Goal: Find contact information: Find contact information

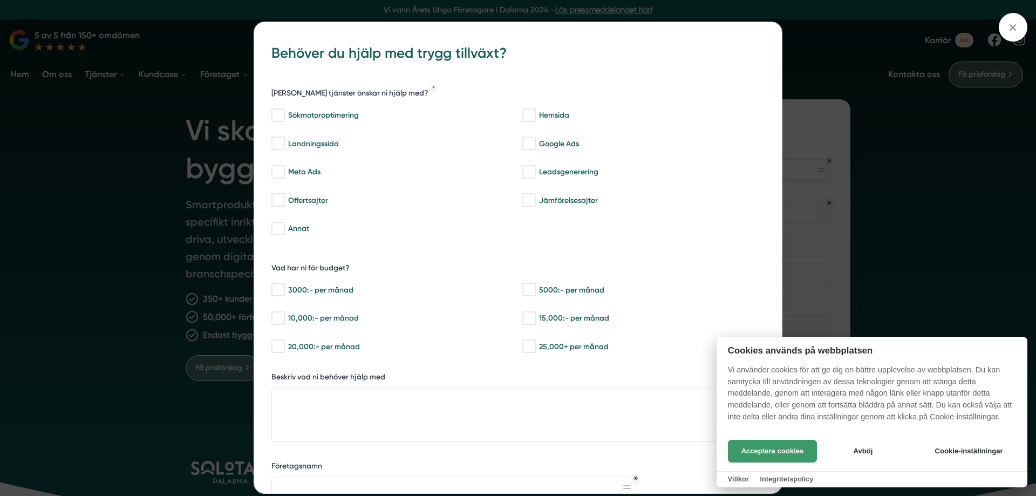
click at [795, 448] on button "Acceptera cookies" at bounding box center [772, 451] width 89 height 23
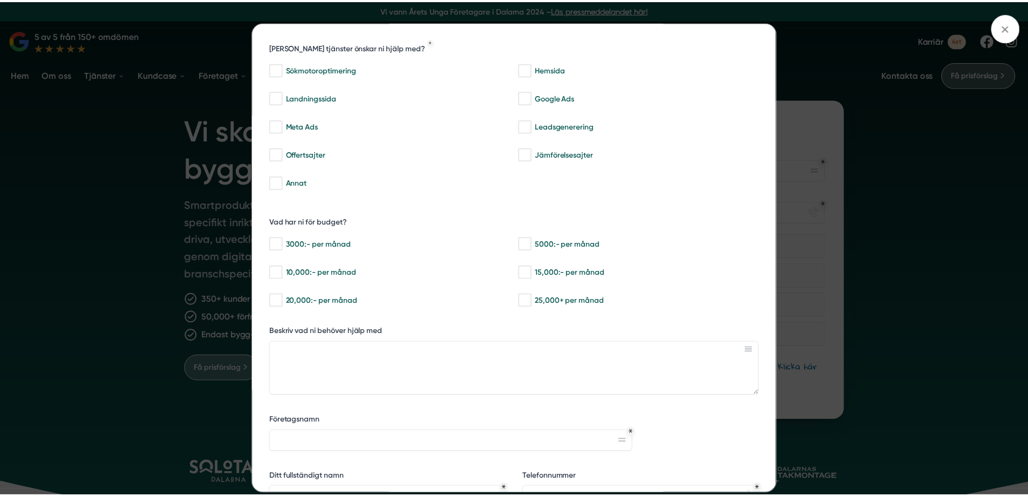
scroll to position [141, 0]
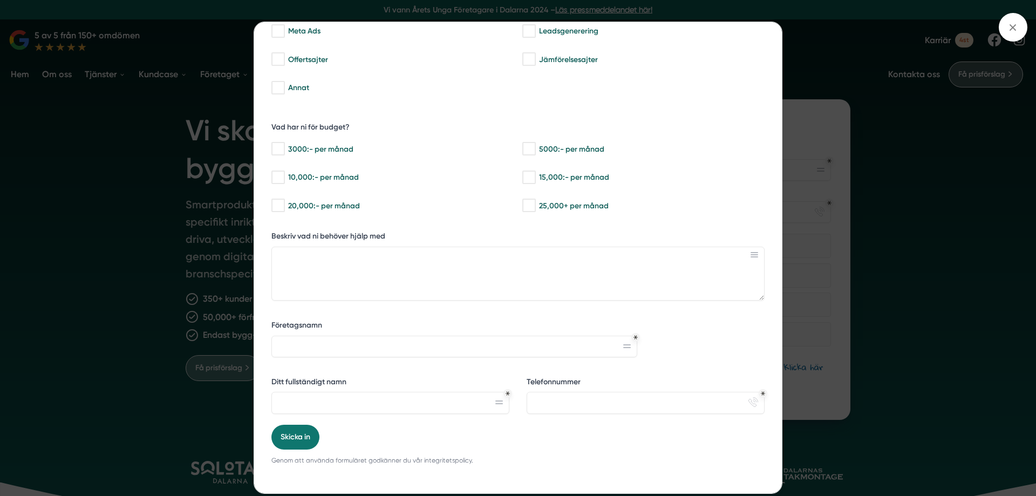
click at [149, 393] on div "bbc9b822-b2c6-488a-ab3e-9a2d59e49c7c Behöver du hjälp med trygg tillväxt? Vilka…" at bounding box center [518, 248] width 1036 height 496
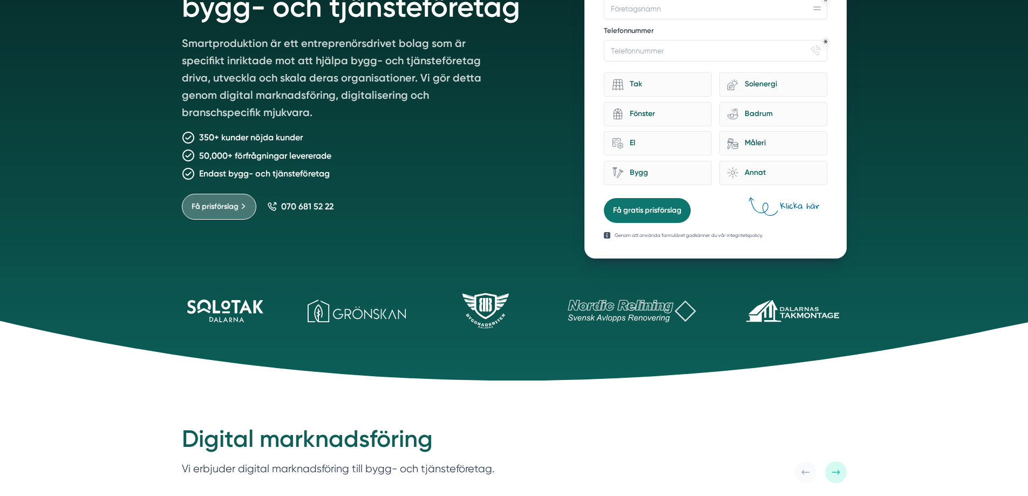
scroll to position [162, 0]
drag, startPoint x: 1027, startPoint y: 49, endPoint x: 1026, endPoint y: 288, distance: 239.0
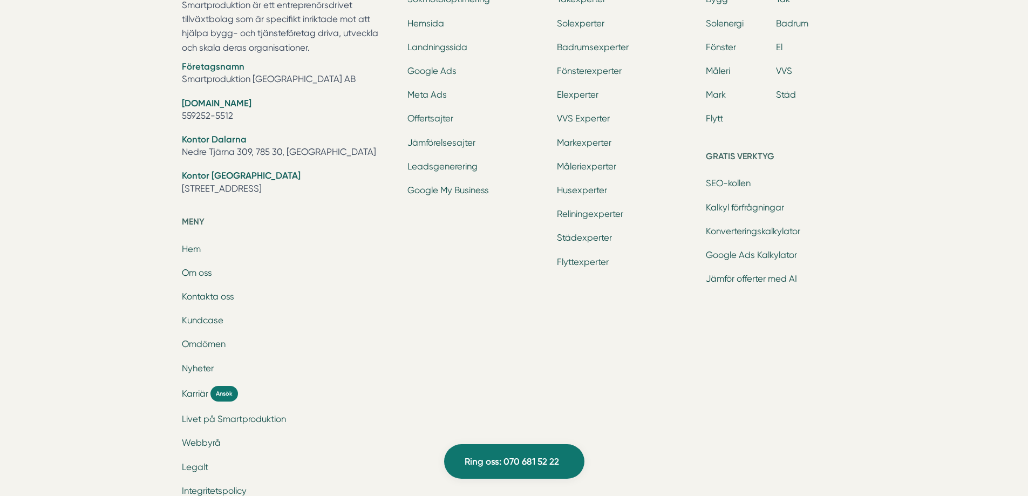
scroll to position [3567, 0]
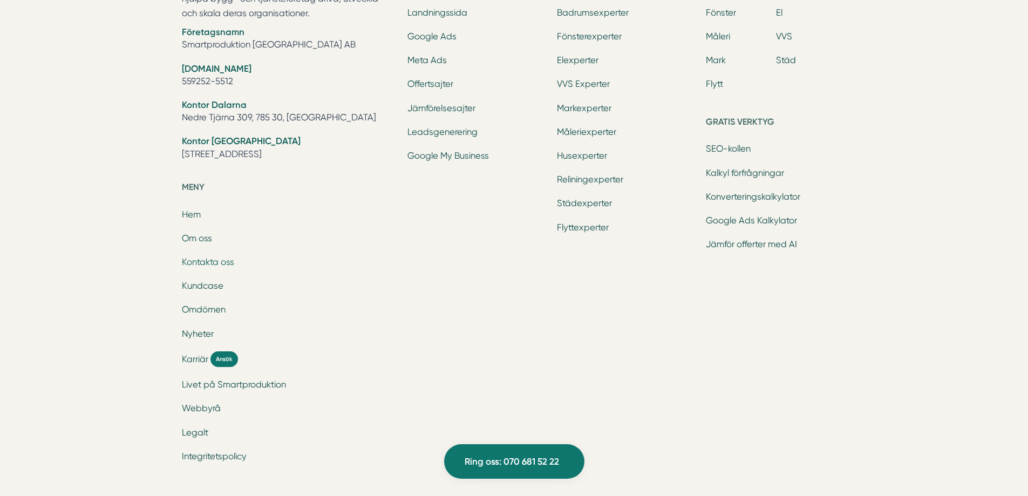
click at [207, 259] on link "Kontakta oss" at bounding box center [208, 262] width 52 height 10
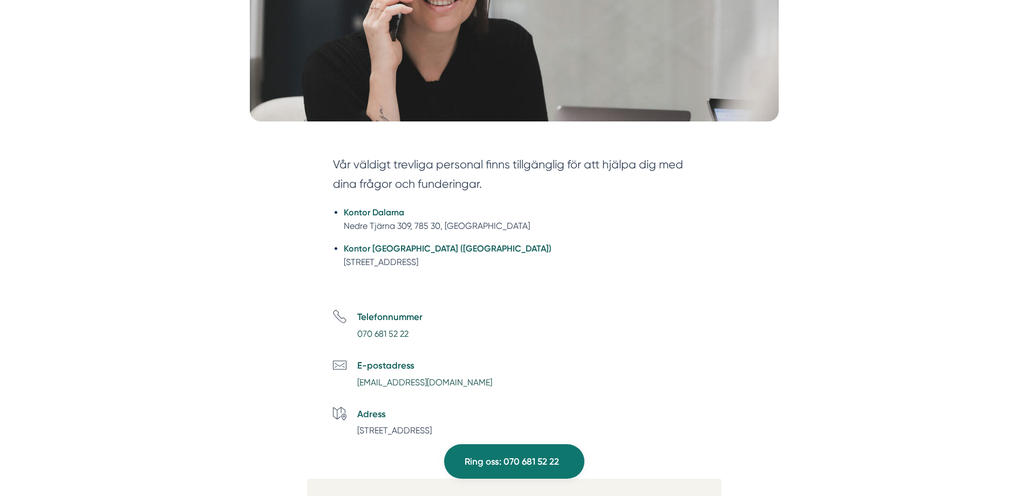
scroll to position [432, 0]
